Goal: Ask a question

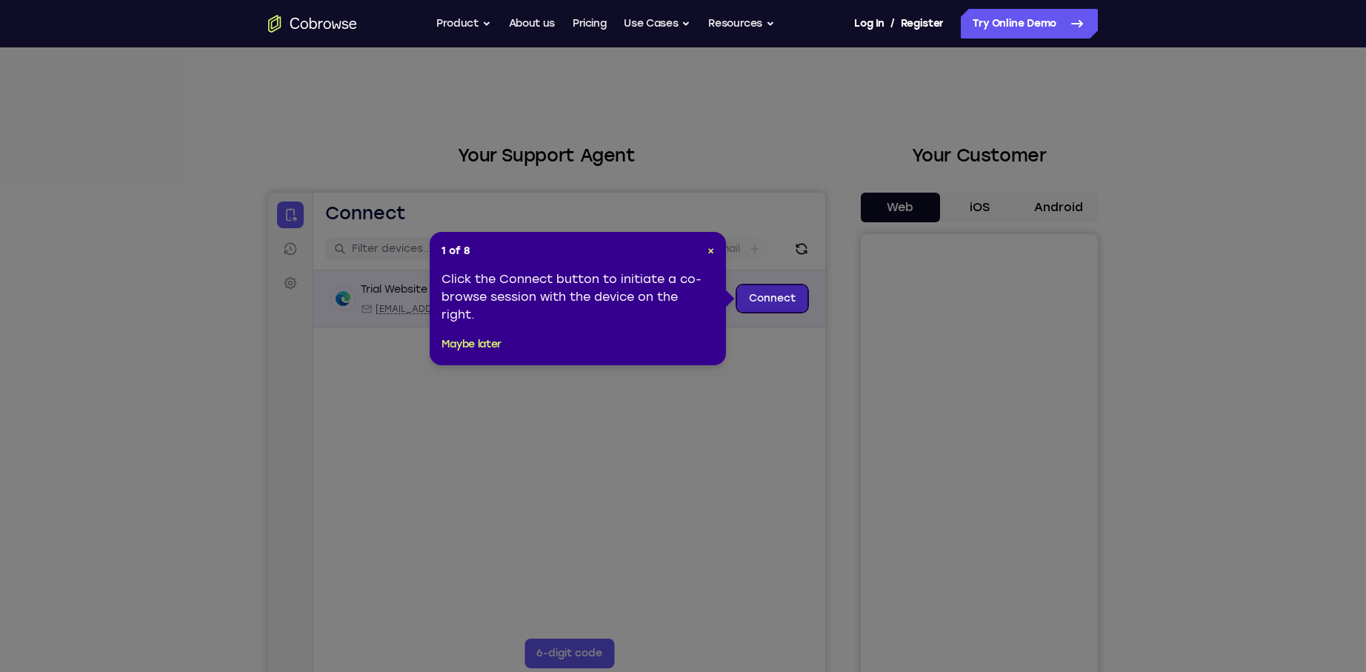
click at [782, 298] on link "Connect" at bounding box center [772, 298] width 70 height 27
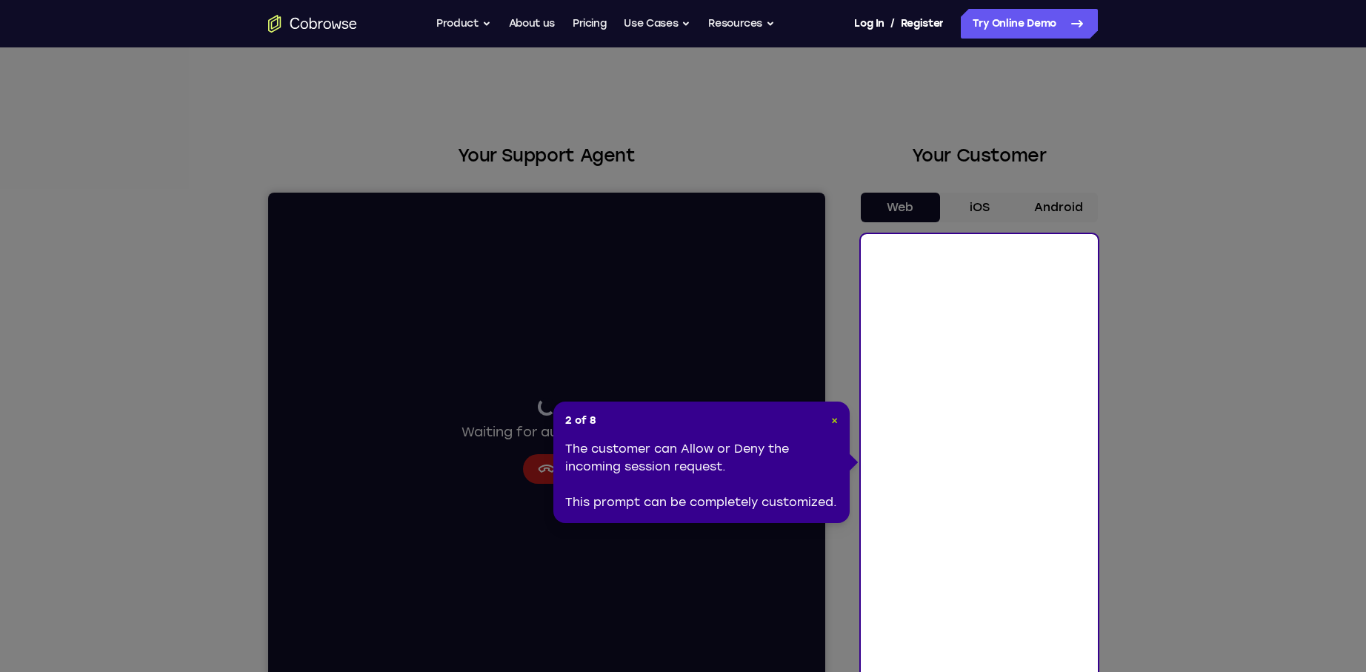
click at [835, 420] on span "×" at bounding box center [834, 420] width 7 height 13
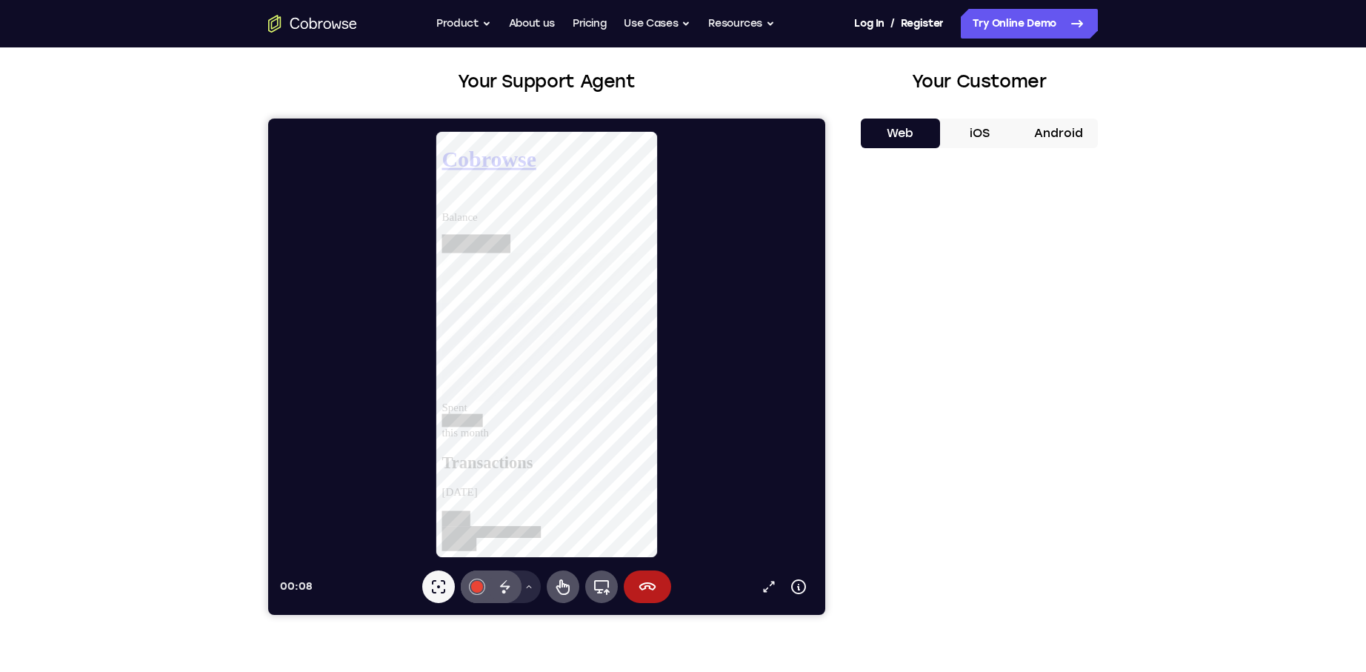
click at [380, 358] on div at bounding box center [552, 344] width 545 height 428
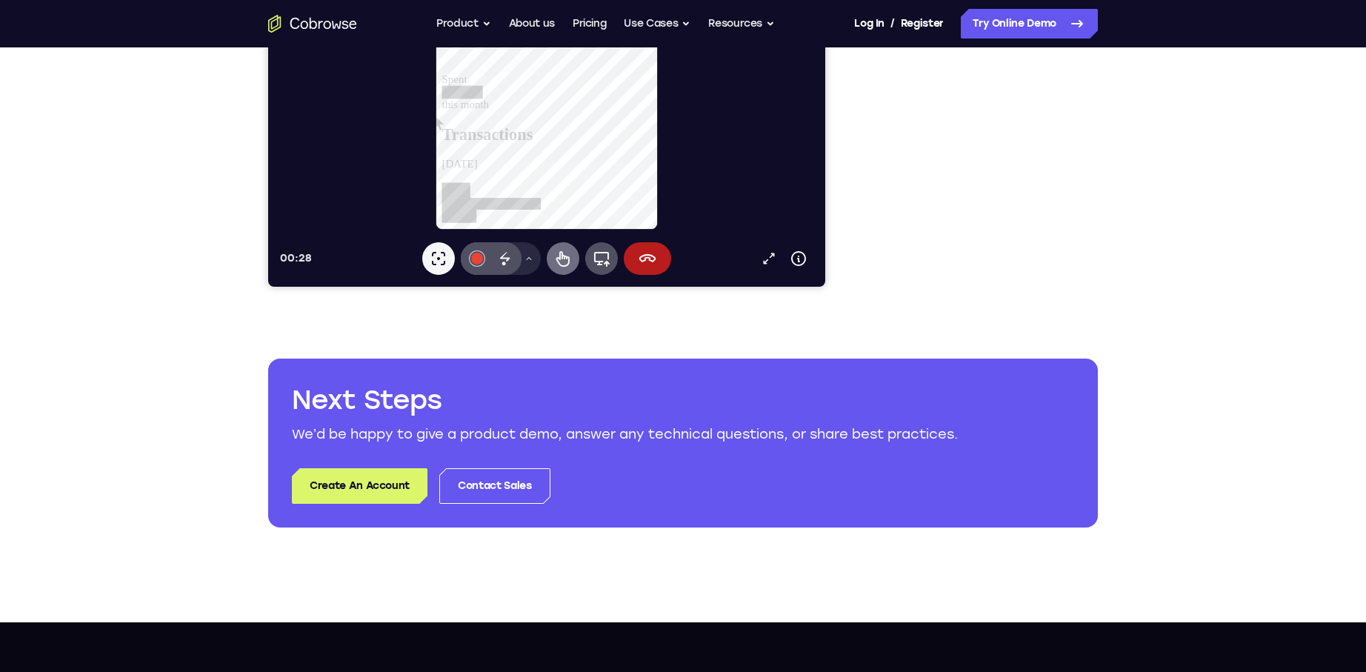
scroll to position [296, 0]
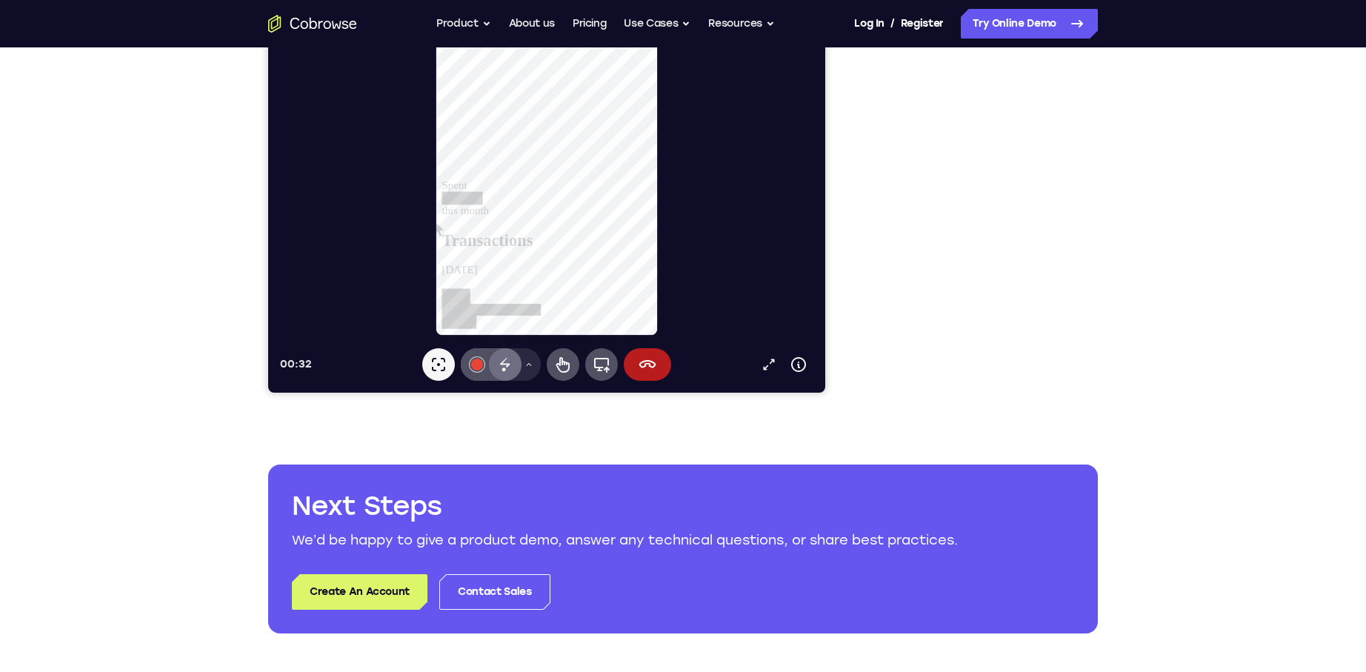
click at [497, 363] on icon at bounding box center [505, 365] width 18 height 18
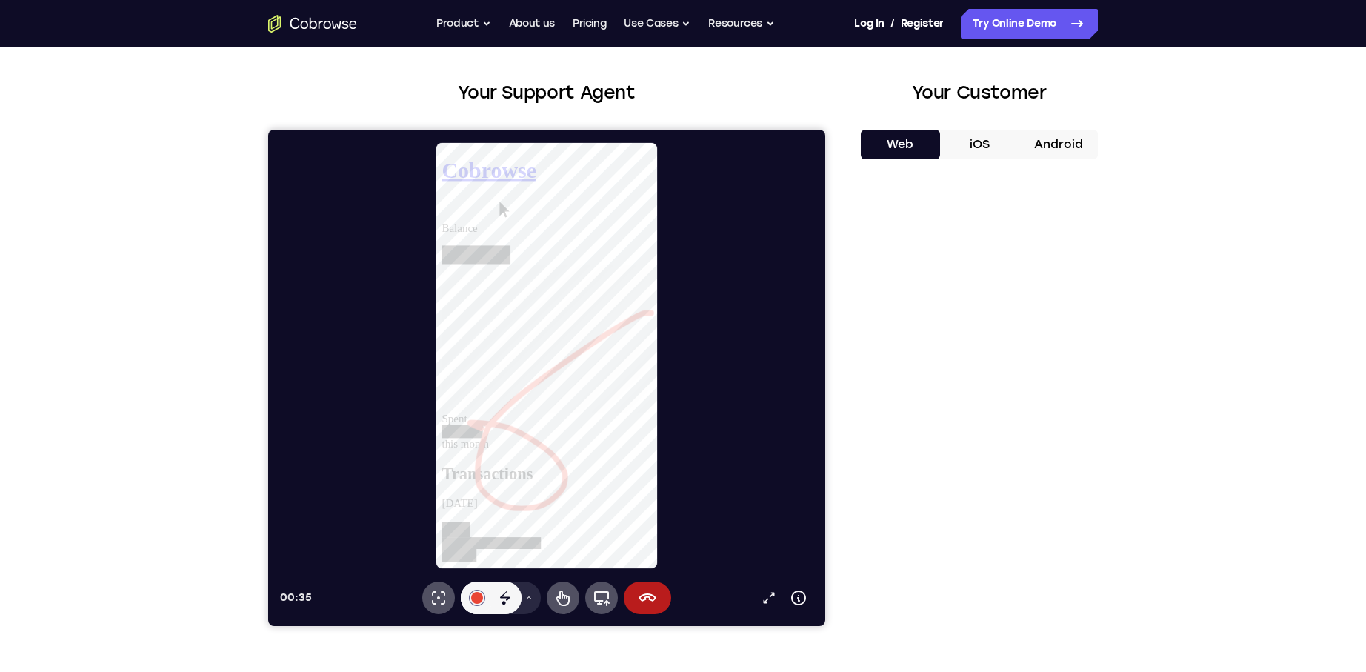
scroll to position [148, 0]
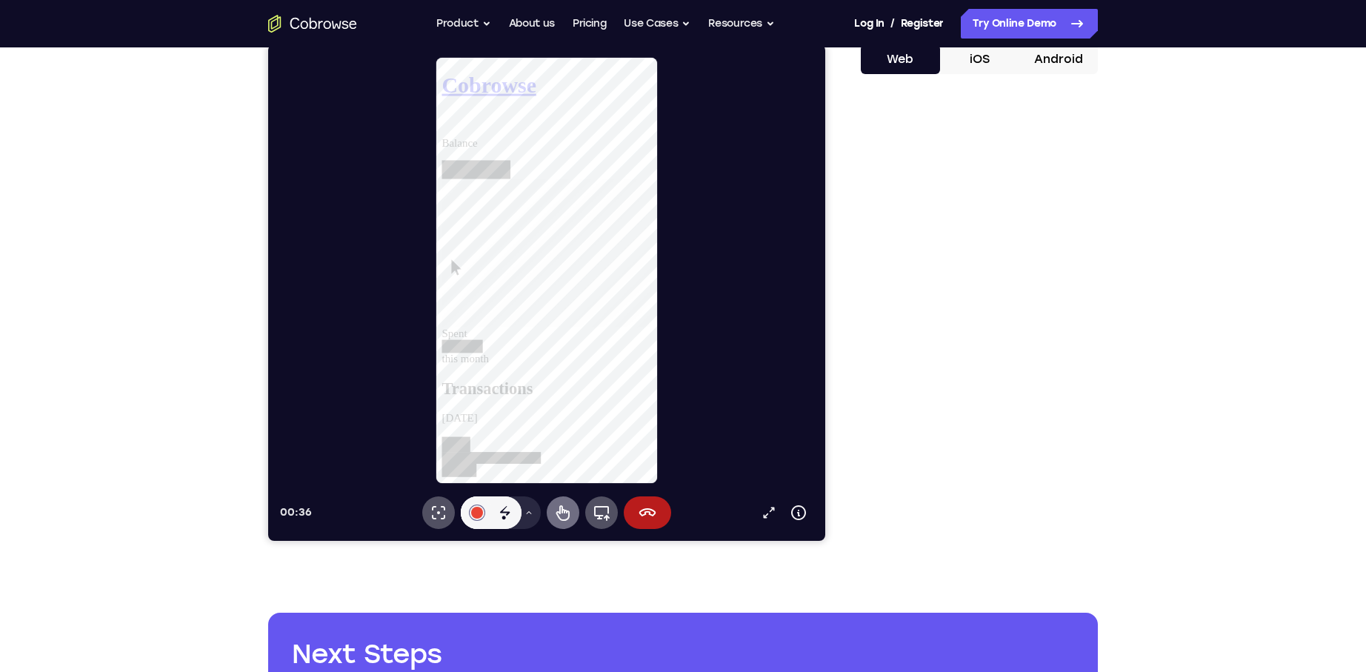
drag, startPoint x: 564, startPoint y: 512, endPoint x: 564, endPoint y: 501, distance: 10.4
click at [564, 512] on icon at bounding box center [562, 513] width 13 height 16
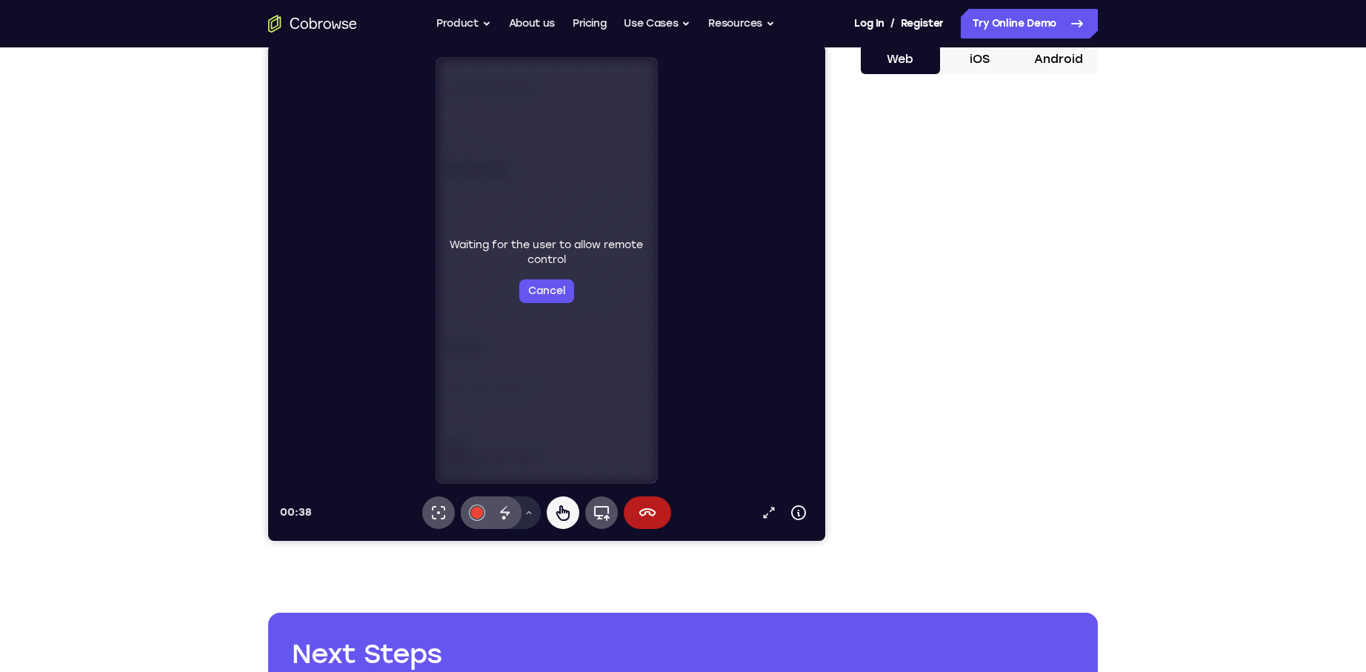
click at [1243, 278] on div "Your Support Agent Your Customer Web iOS Android Next Steps We’d be happy to gi…" at bounding box center [683, 387] width 1366 height 977
click at [563, 274] on button "Request again." at bounding box center [546, 273] width 79 height 15
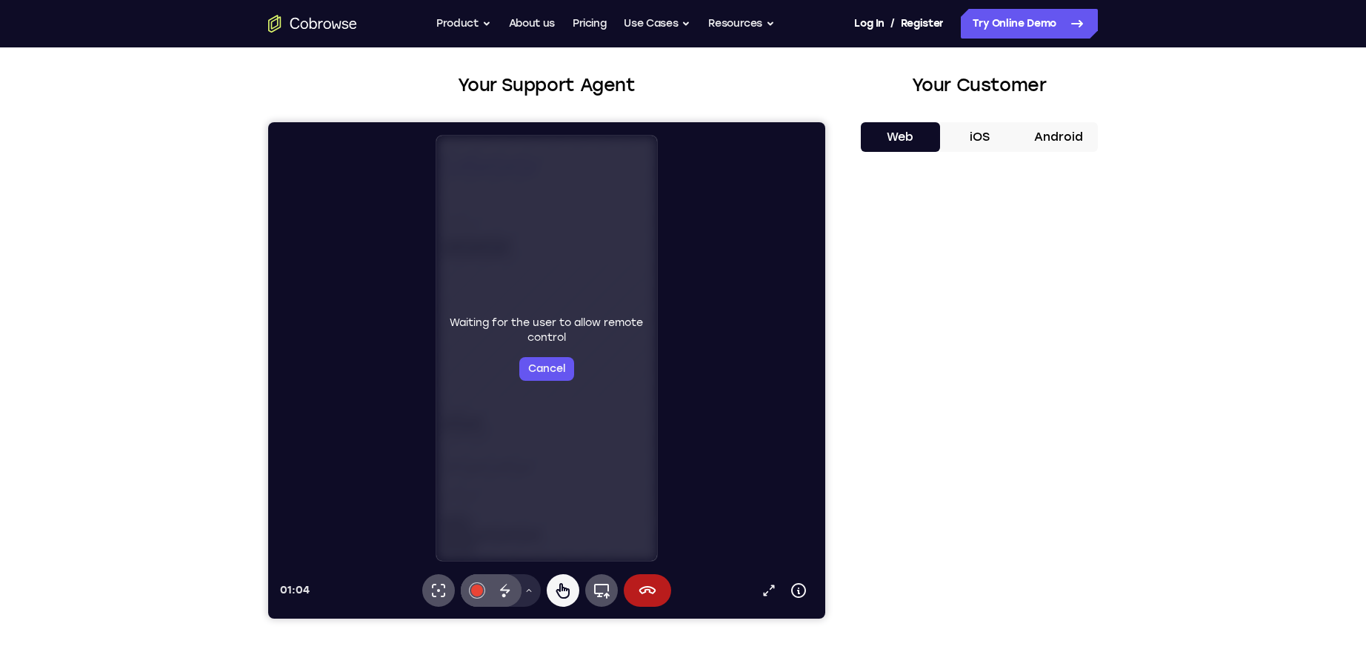
scroll to position [0, 0]
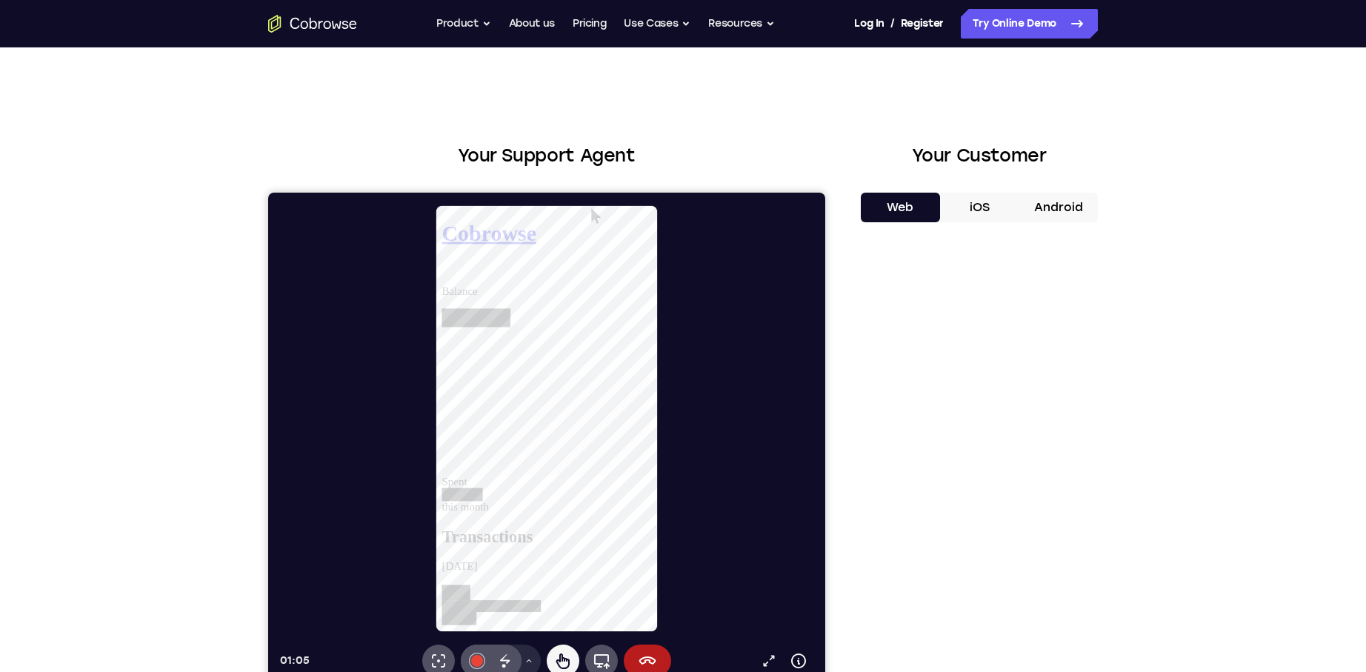
click at [977, 206] on button "iOS" at bounding box center [979, 208] width 79 height 30
click at [557, 480] on div "Balance Spent this month Transactions [DATE] [DATE] [DATE] [DATE]" at bounding box center [553, 666] width 225 height 753
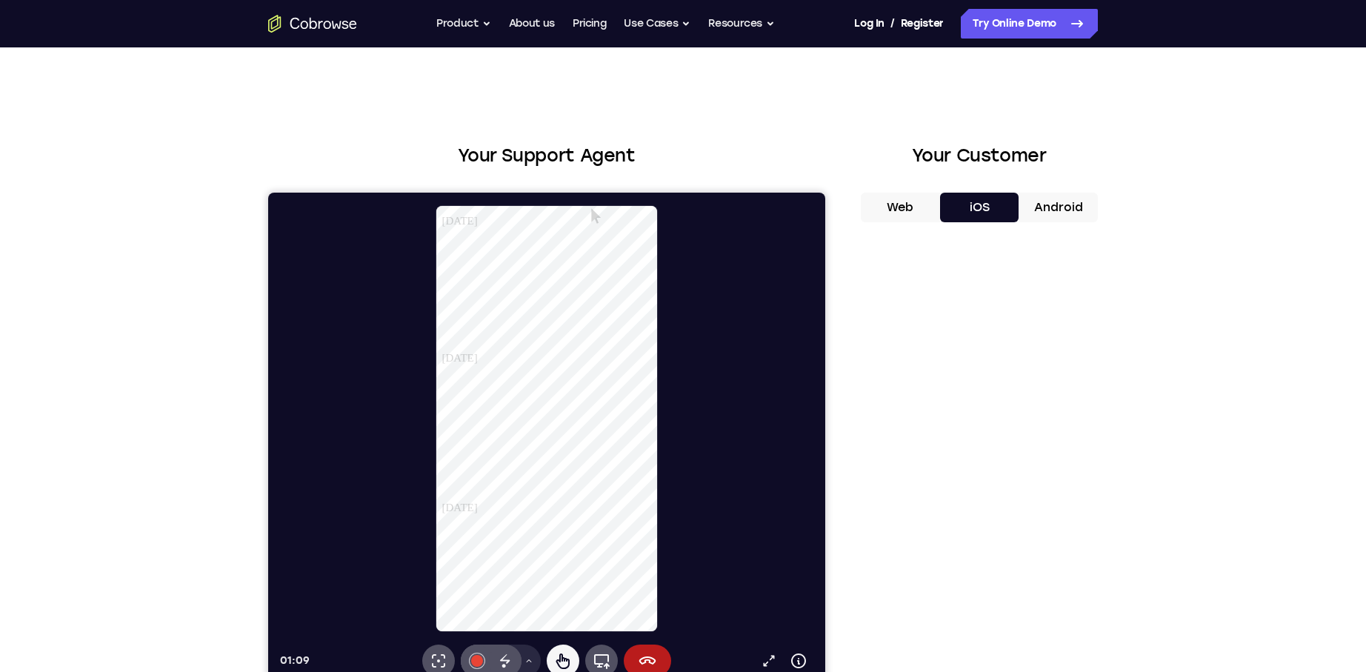
scroll to position [0, 0]
